Goal: Information Seeking & Learning: Learn about a topic

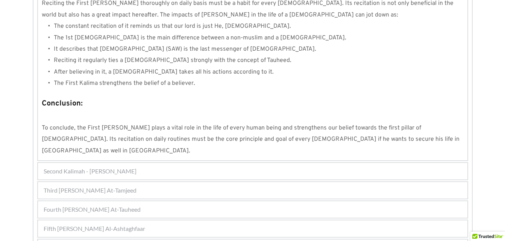
scroll to position [719, 0]
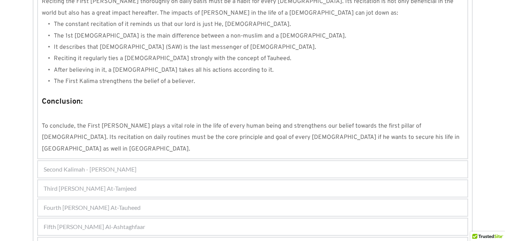
click at [240, 200] on div "Fourth Kalimah - Kalimah At-Tauheed" at bounding box center [252, 208] width 429 height 17
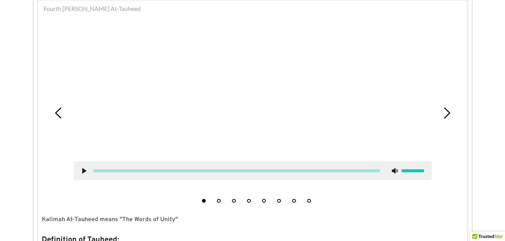
scroll to position [240, 0]
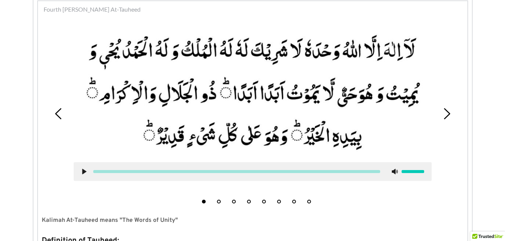
click at [82, 172] on use at bounding box center [84, 172] width 4 height 6
click at [85, 172] on use at bounding box center [84, 172] width 5 height 6
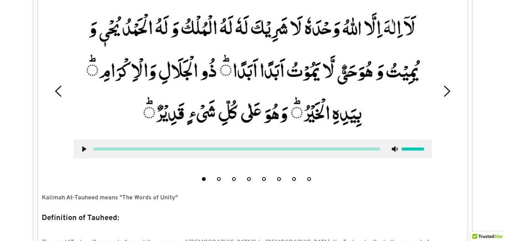
scroll to position [259, 0]
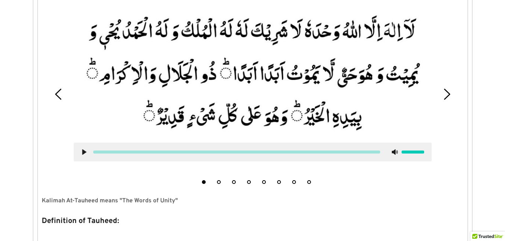
click at [86, 155] on icon at bounding box center [84, 152] width 6 height 6
click at [86, 155] on use at bounding box center [84, 153] width 5 height 6
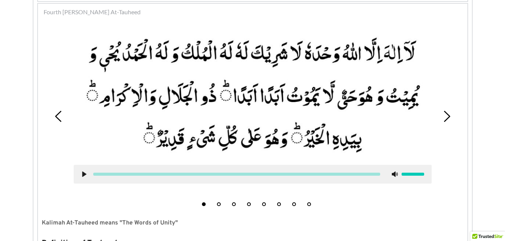
scroll to position [236, 0]
